Goal: Information Seeking & Learning: Learn about a topic

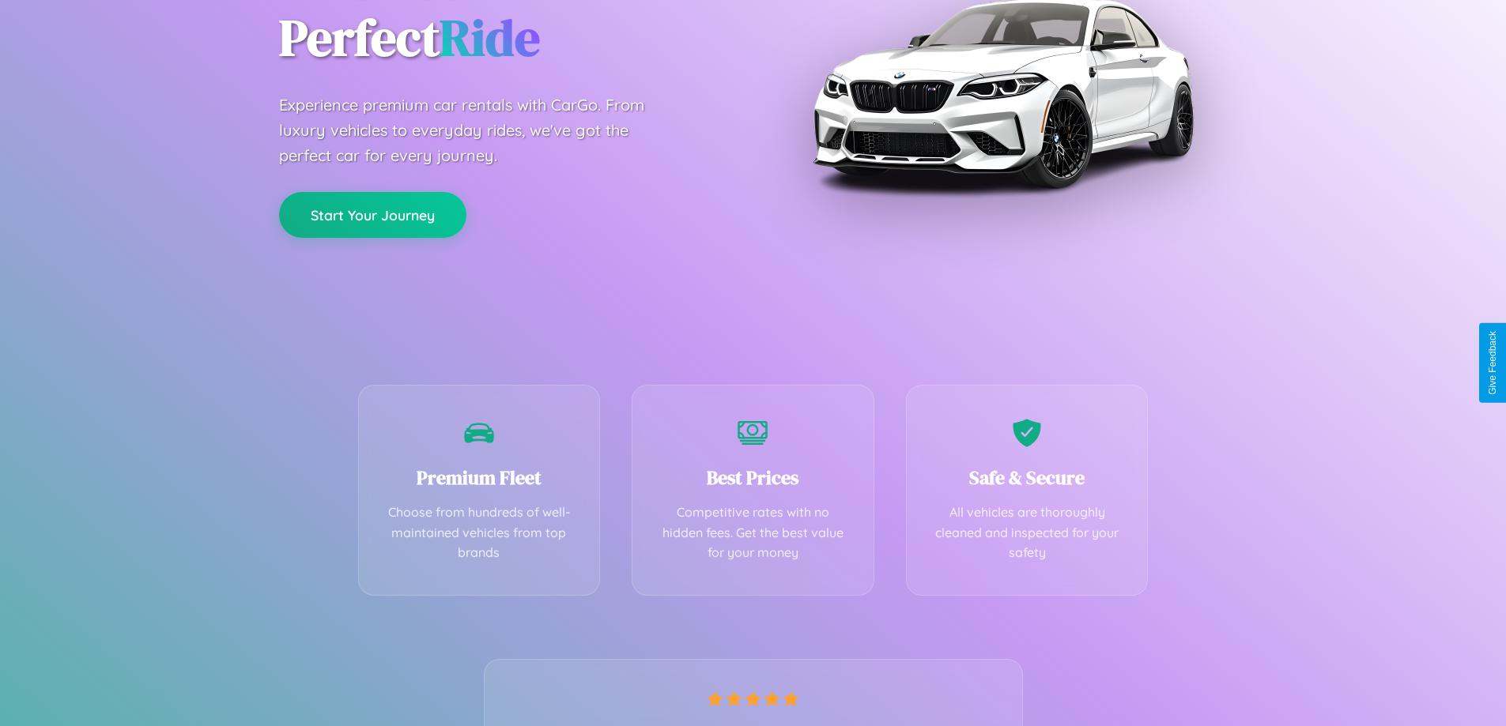
scroll to position [311, 0]
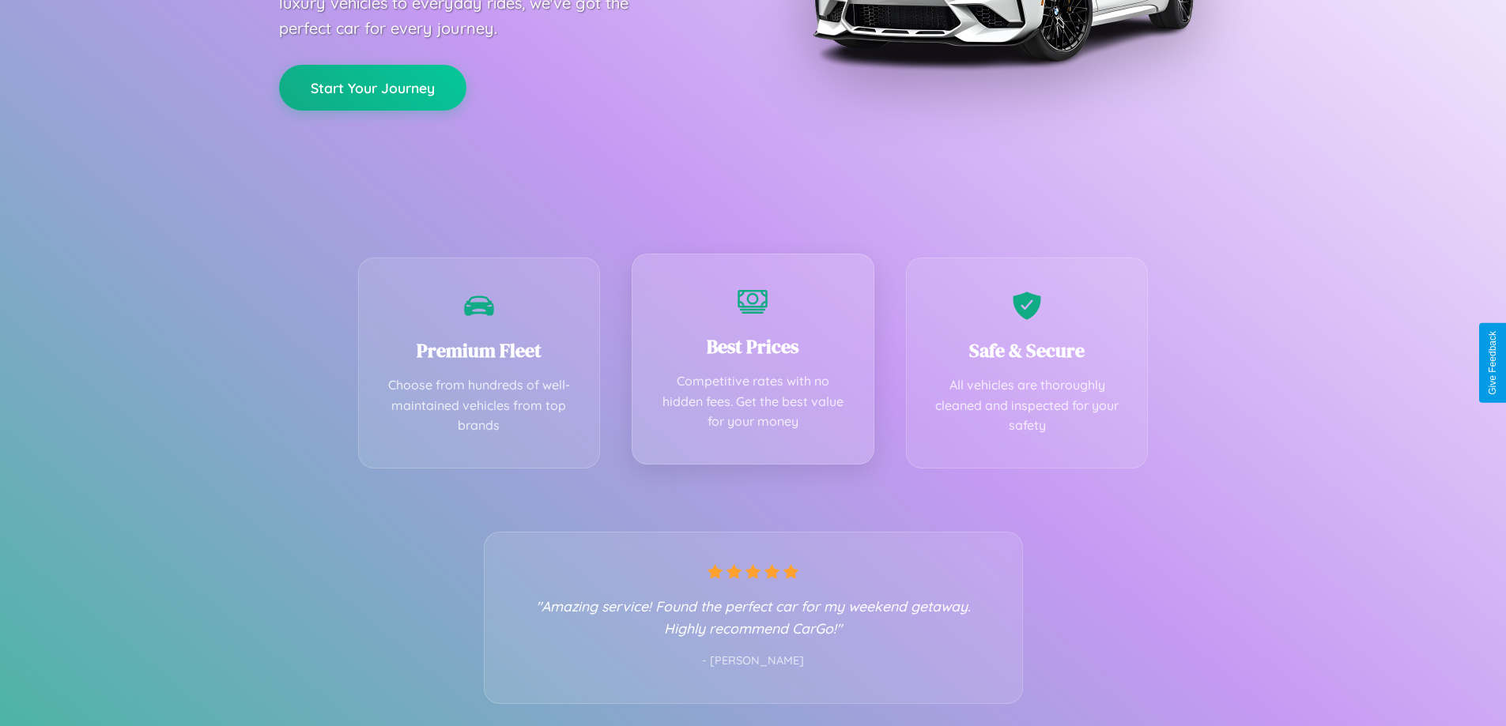
click at [753, 363] on div "Best Prices Competitive rates with no hidden fees. Get the best value for your …" at bounding box center [753, 359] width 243 height 211
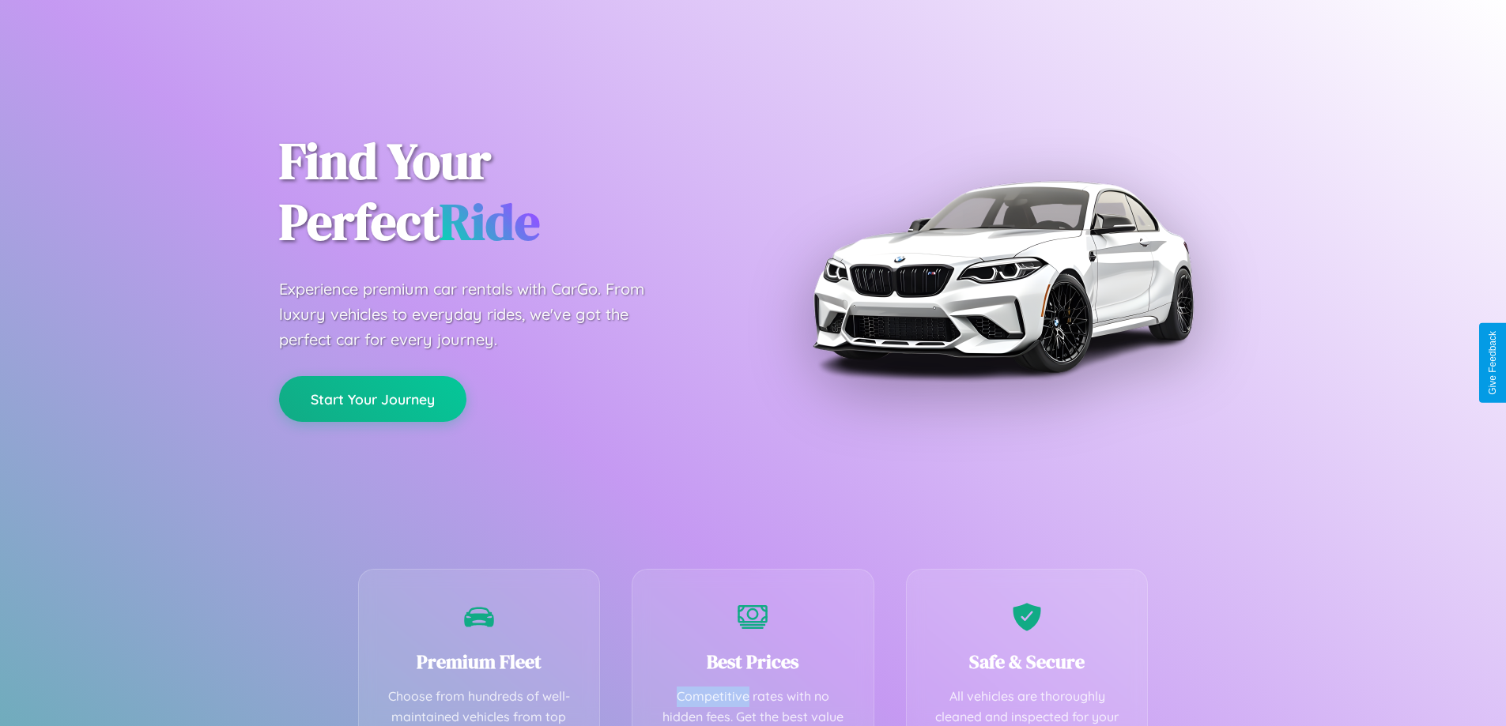
scroll to position [461, 0]
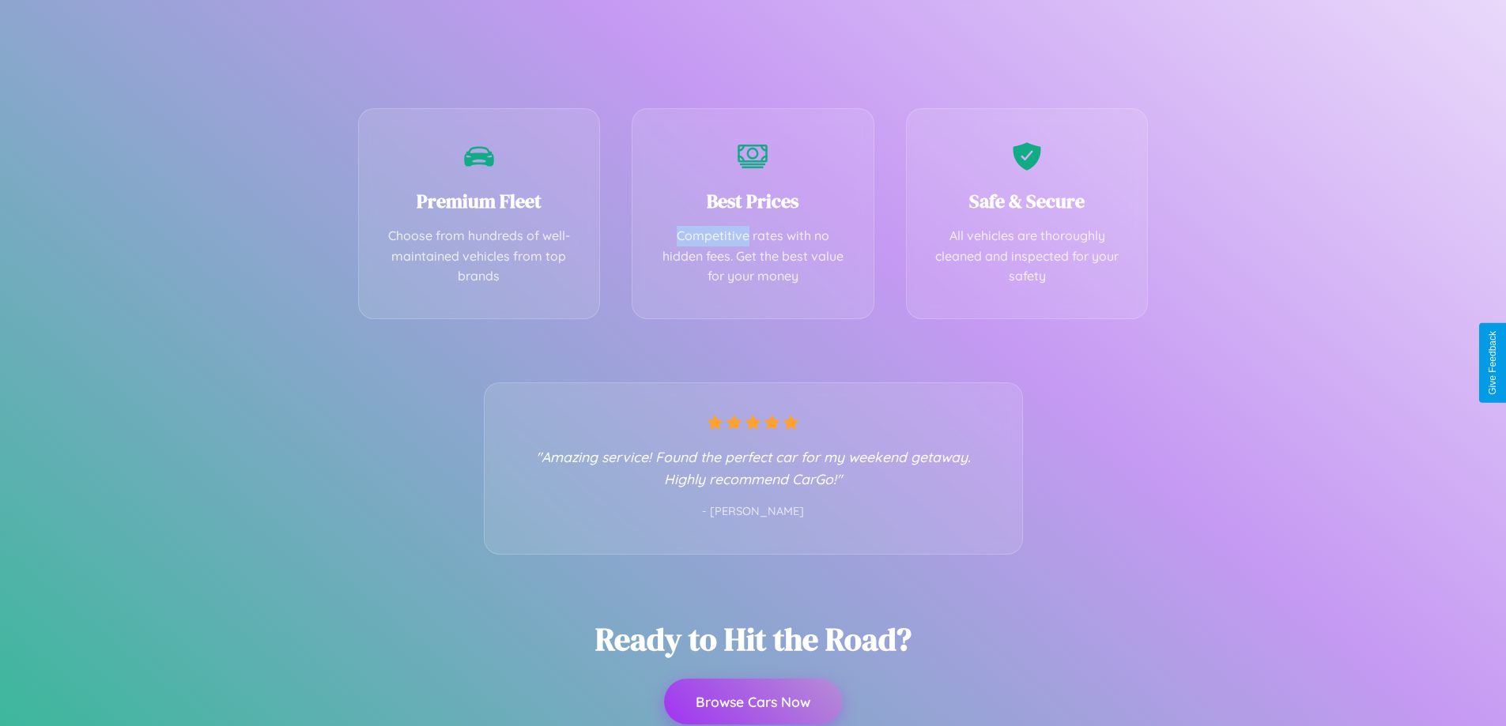
click at [753, 703] on button "Browse Cars Now" at bounding box center [753, 702] width 178 height 46
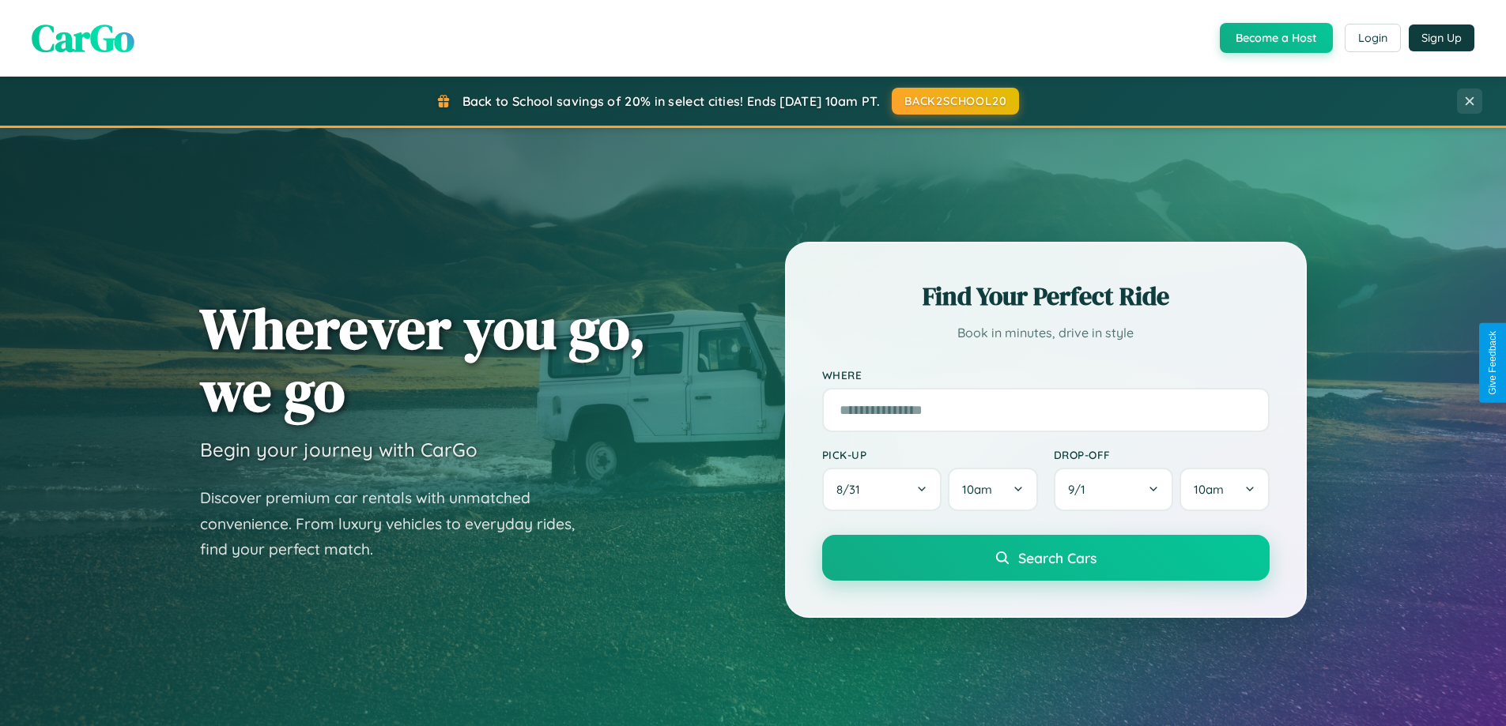
scroll to position [3042, 0]
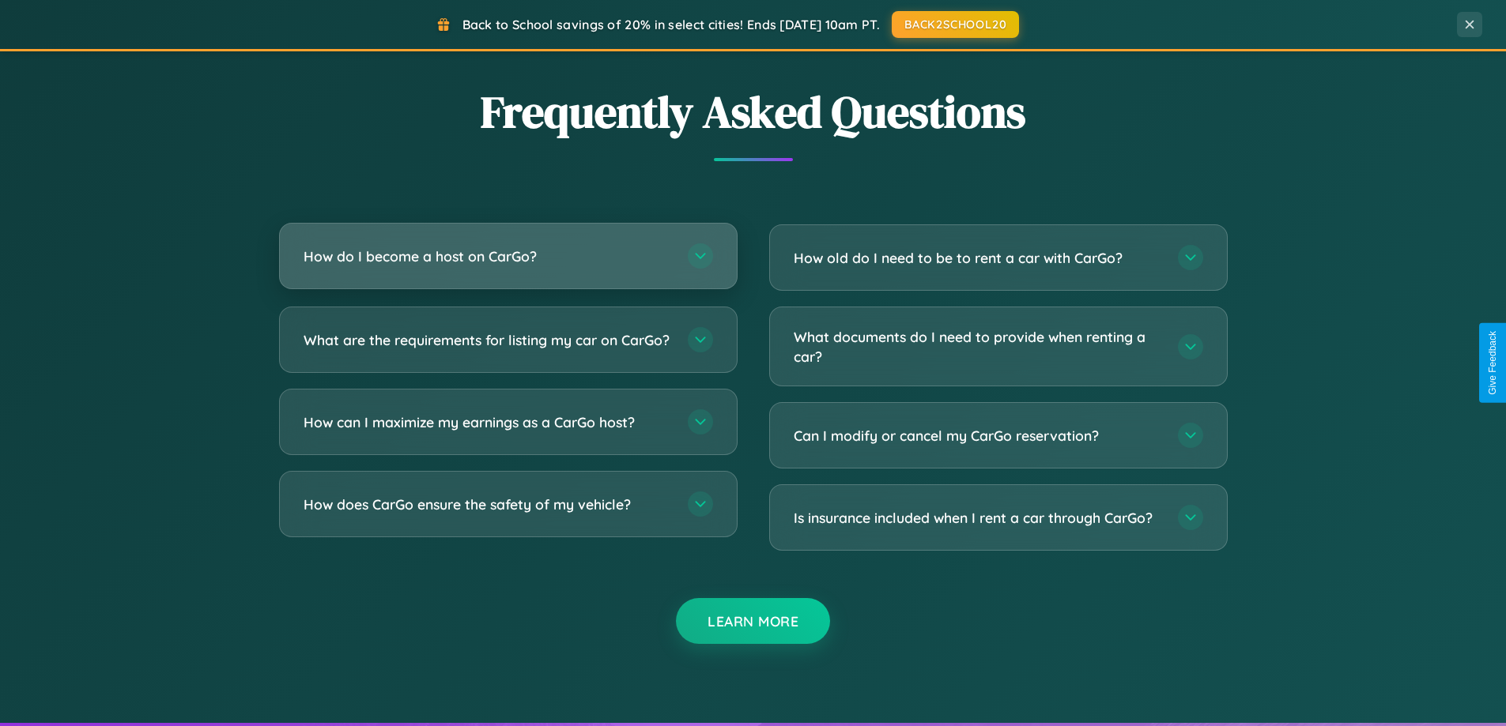
click at [508, 258] on h3 "How do I become a host on CarGo?" at bounding box center [488, 257] width 368 height 20
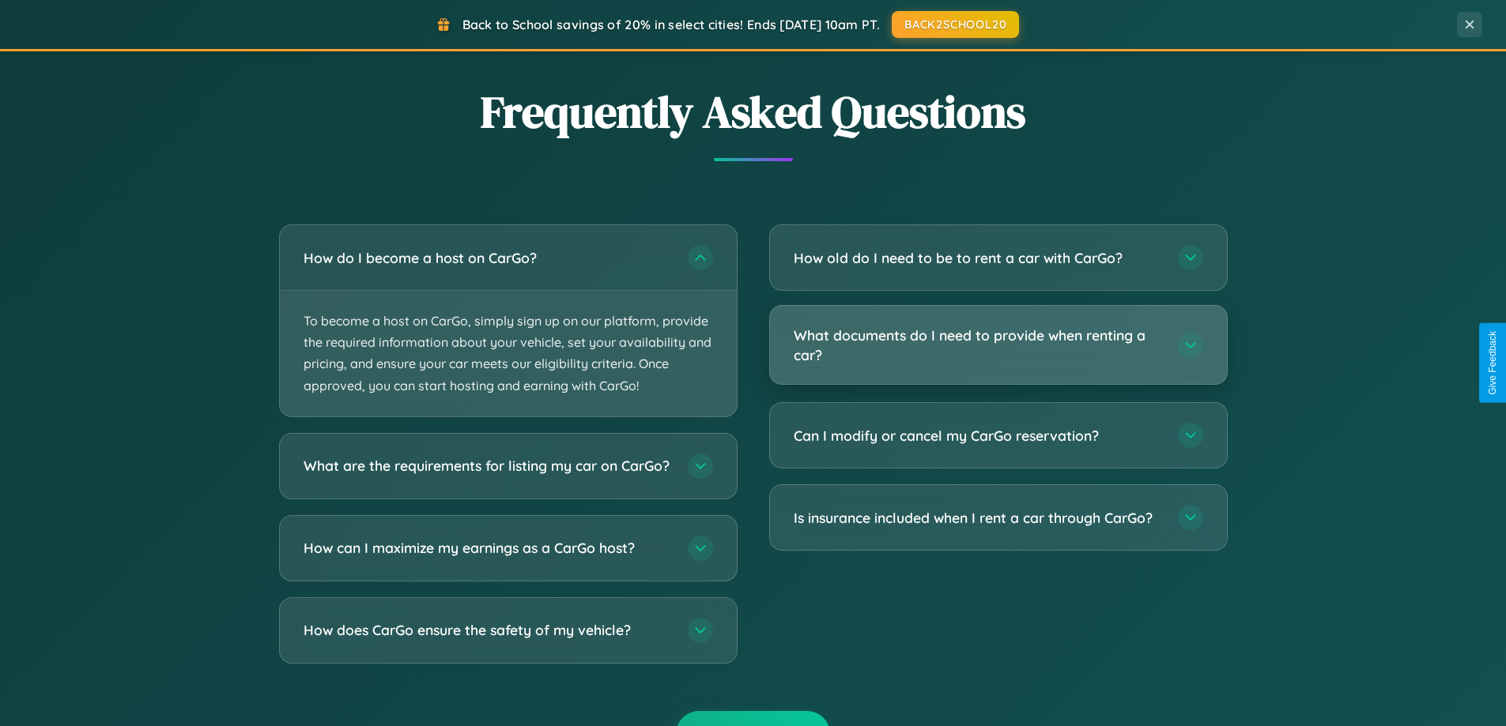
click at [998, 346] on h3 "What documents do I need to provide when renting a car?" at bounding box center [978, 345] width 368 height 39
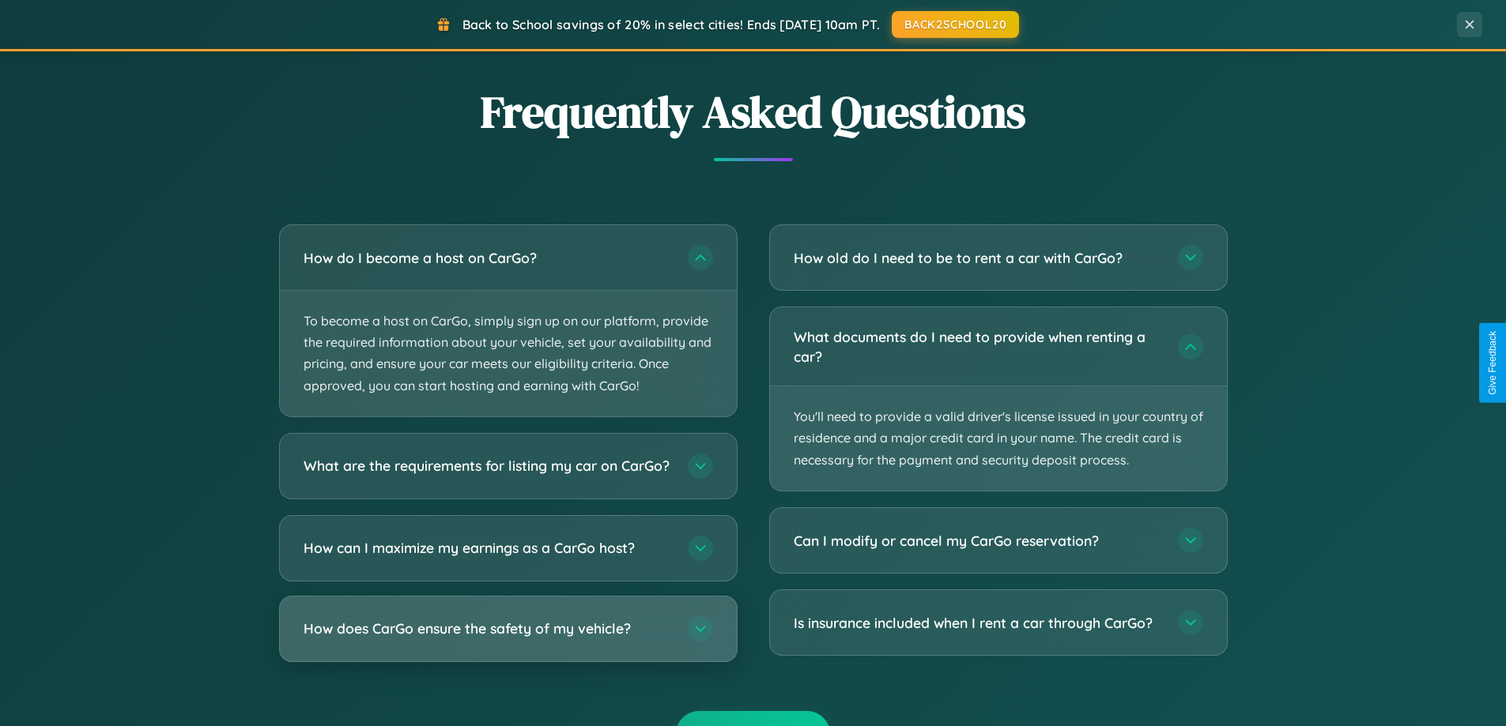
click at [508, 639] on h3 "How does CarGo ensure the safety of my vehicle?" at bounding box center [488, 629] width 368 height 20
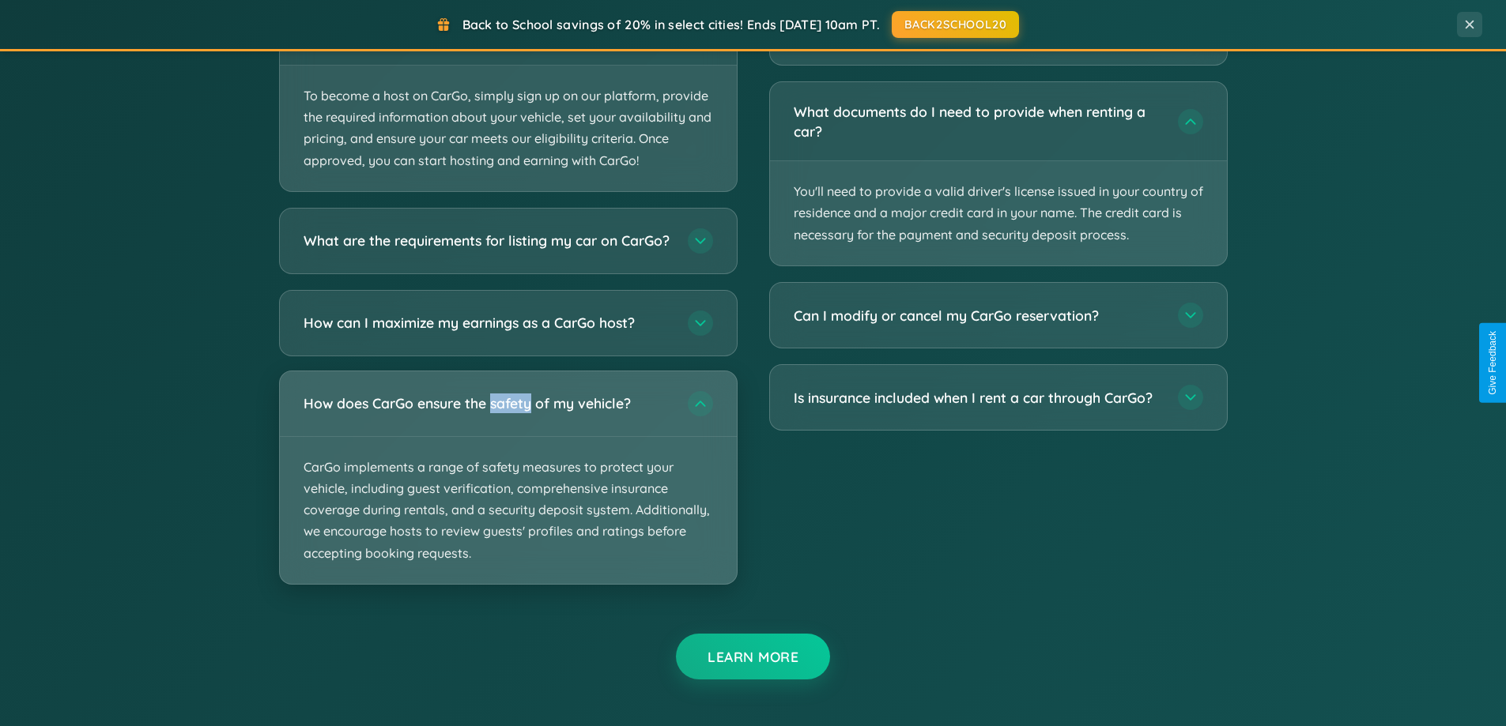
scroll to position [2856, 0]
